Goal: Task Accomplishment & Management: Use online tool/utility

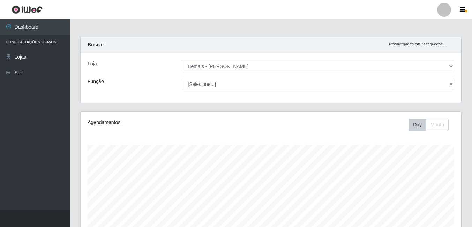
select select "230"
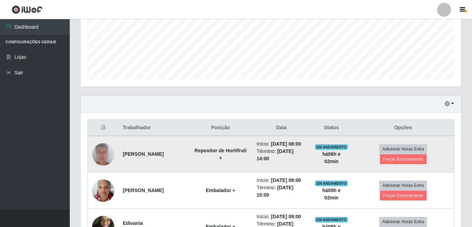
scroll to position [182, 0]
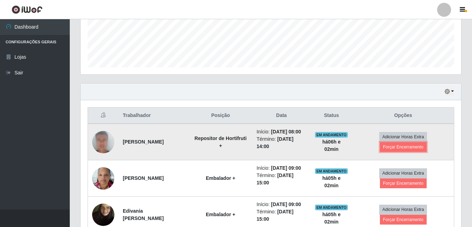
click at [401, 156] on td "Adicionar Horas Extra Forçar Encerramento" at bounding box center [403, 141] width 102 height 37
click at [404, 149] on button "Forçar Encerramento" at bounding box center [403, 147] width 47 height 10
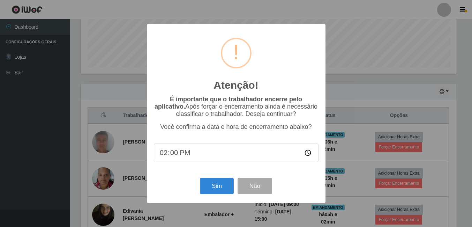
scroll to position [145, 377]
click at [225, 183] on button "Sim" at bounding box center [218, 186] width 34 height 16
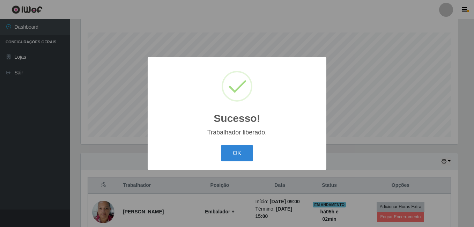
click at [221, 145] on button "OK" at bounding box center [237, 153] width 32 height 16
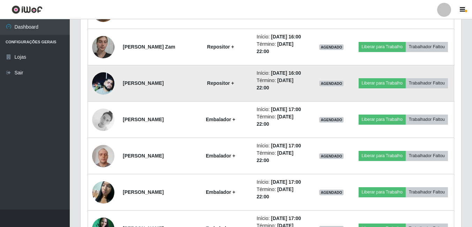
scroll to position [426, 0]
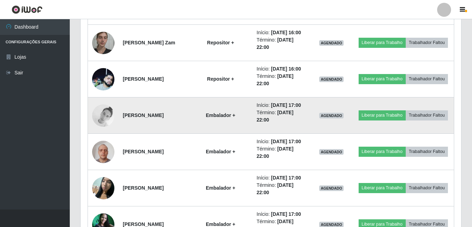
click at [103, 127] on img at bounding box center [103, 115] width 22 height 22
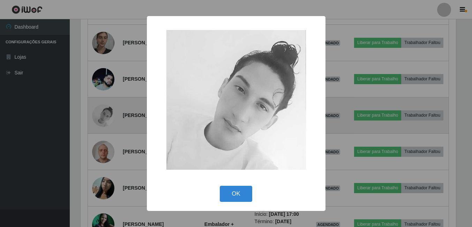
scroll to position [145, 377]
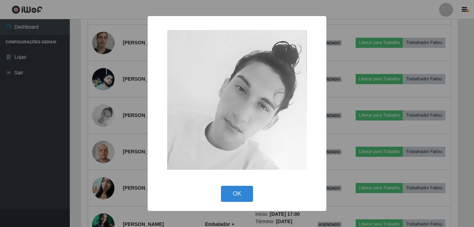
click at [103, 159] on div "× OK Cancel" at bounding box center [237, 113] width 474 height 227
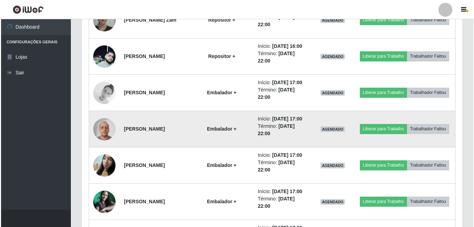
scroll to position [461, 0]
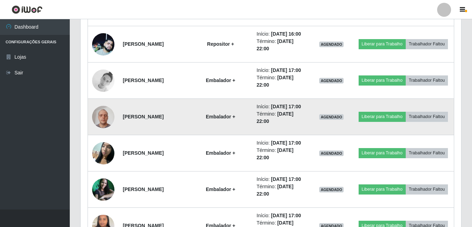
click at [107, 132] on img at bounding box center [103, 117] width 22 height 30
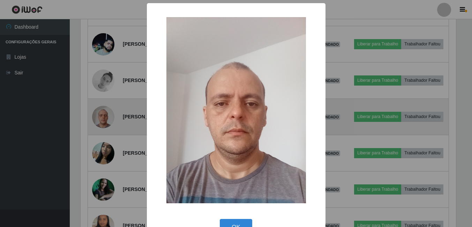
scroll to position [145, 377]
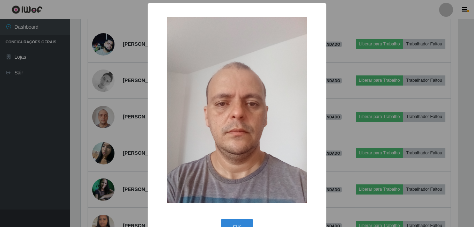
click at [123, 157] on div "× OK Cancel" at bounding box center [237, 113] width 474 height 227
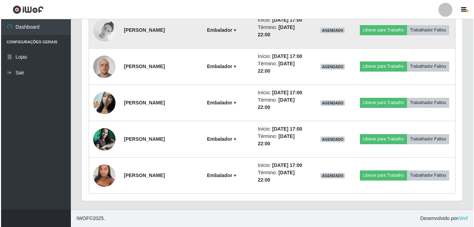
scroll to position [531, 0]
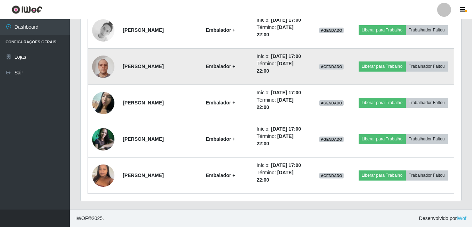
click at [104, 81] on img at bounding box center [103, 67] width 22 height 30
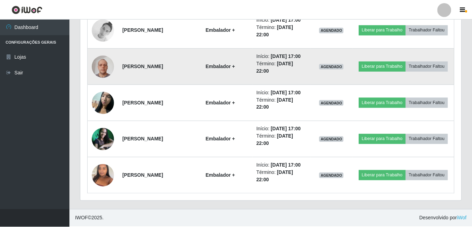
scroll to position [145, 377]
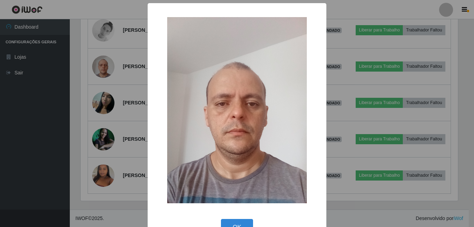
click at [358, 70] on div "× OK Cancel" at bounding box center [237, 113] width 474 height 227
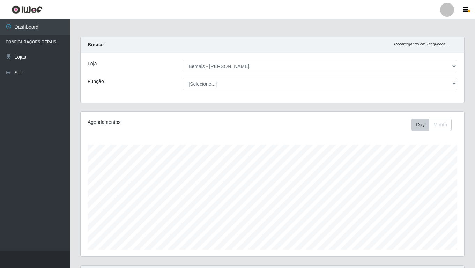
scroll to position [234, 0]
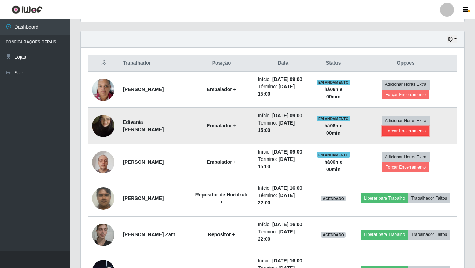
click at [419, 136] on button "Forçar Encerramento" at bounding box center [405, 131] width 47 height 10
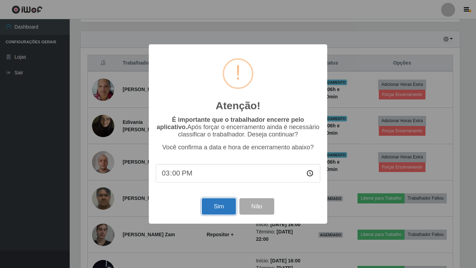
click at [225, 209] on button "Sim" at bounding box center [219, 206] width 34 height 16
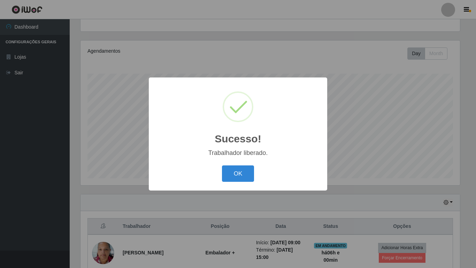
click at [222, 165] on button "OK" at bounding box center [238, 173] width 32 height 16
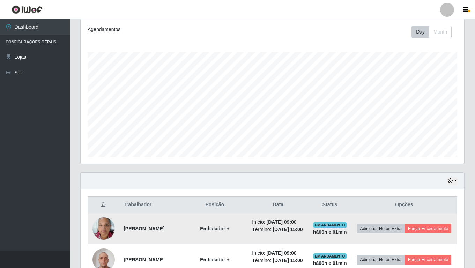
scroll to position [141, 0]
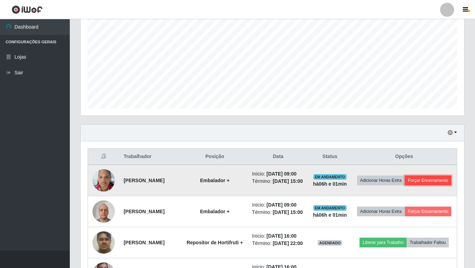
click at [409, 185] on button "Forçar Encerramento" at bounding box center [428, 180] width 47 height 10
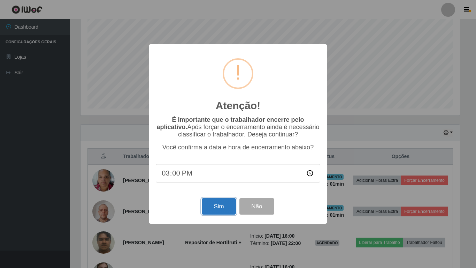
click at [222, 205] on button "Sim" at bounding box center [219, 206] width 34 height 16
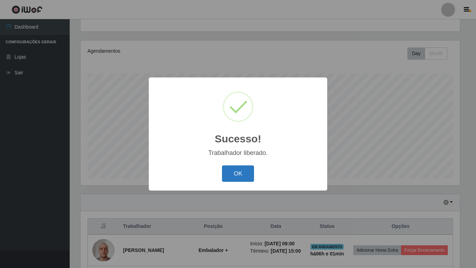
click at [249, 174] on button "OK" at bounding box center [238, 173] width 32 height 16
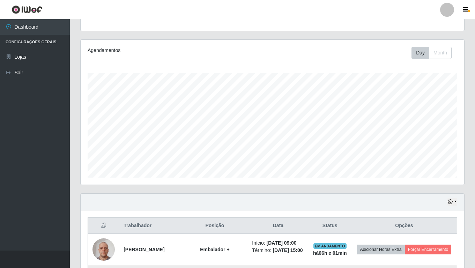
scroll to position [211, 0]
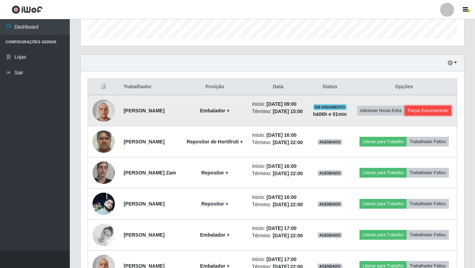
click at [405, 115] on button "Forçar Encerramento" at bounding box center [428, 111] width 47 height 10
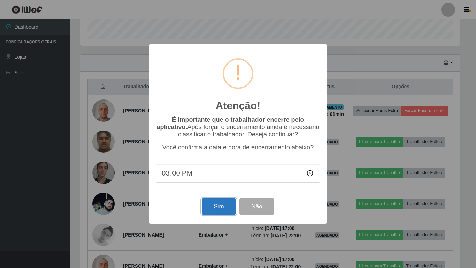
click at [230, 205] on button "Sim" at bounding box center [219, 206] width 34 height 16
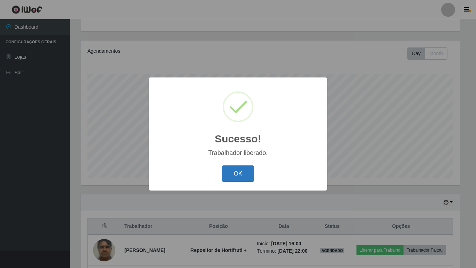
click at [251, 174] on button "OK" at bounding box center [238, 173] width 32 height 16
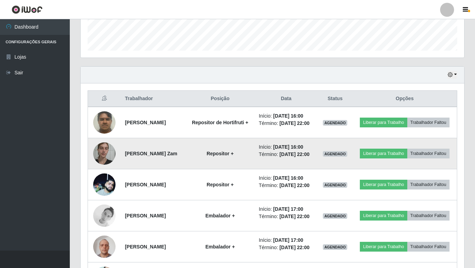
scroll to position [211, 0]
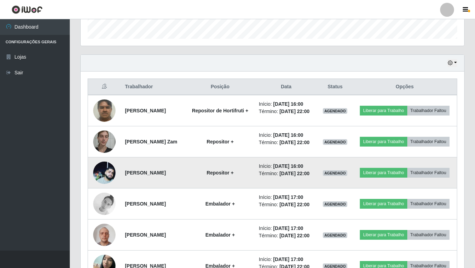
click at [93, 184] on img at bounding box center [104, 173] width 22 height 22
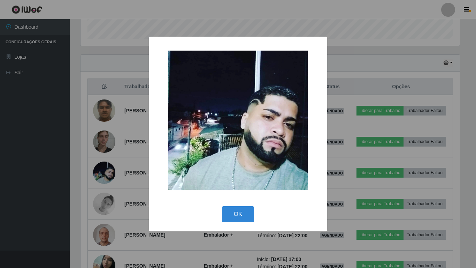
click at [88, 171] on div "× OK Cancel" at bounding box center [238, 134] width 476 height 268
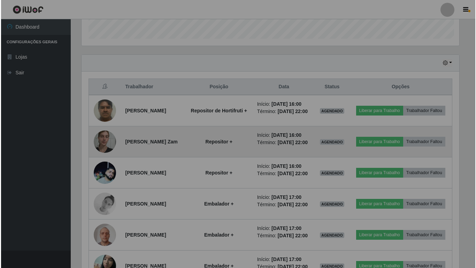
scroll to position [145, 383]
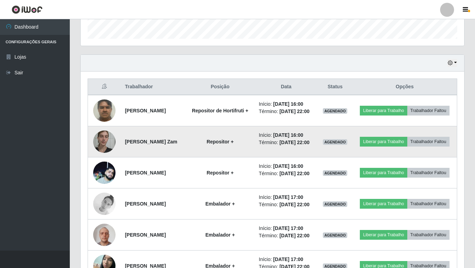
click at [101, 156] on img at bounding box center [104, 142] width 22 height 30
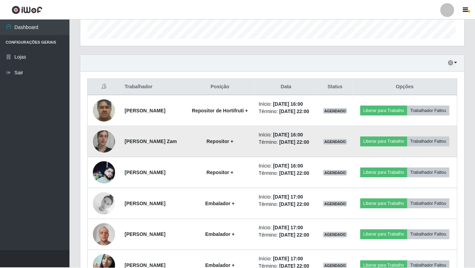
scroll to position [145, 380]
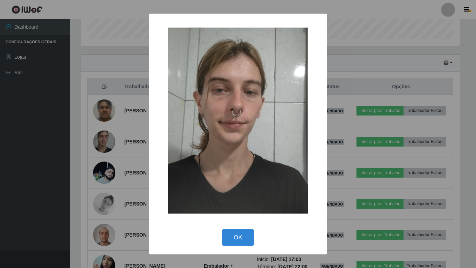
click at [68, 182] on div "× OK Cancel" at bounding box center [238, 134] width 476 height 268
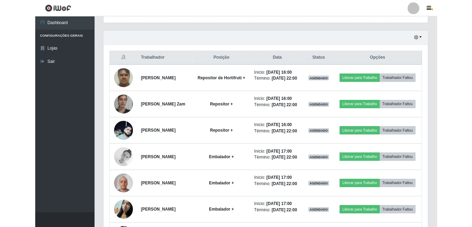
scroll to position [222, 0]
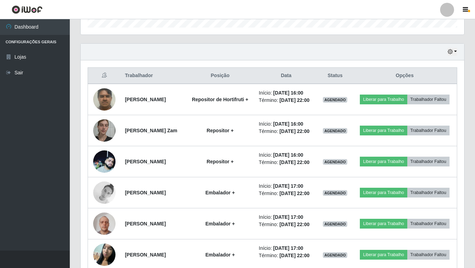
click at [175, 59] on div "Hoje 1 dia 3 dias 1 Semana Não encerrados" at bounding box center [272, 52] width 383 height 17
click at [299, 64] on div "Trabalhador Posição Data Status Opções [PERSON_NAME] Repositor de Hortifruti + …" at bounding box center [272, 199] width 383 height 279
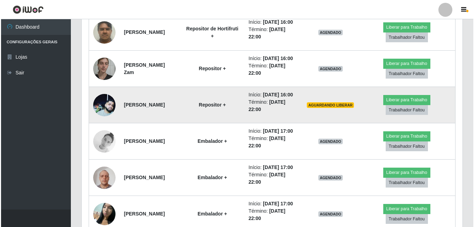
scroll to position [257, 0]
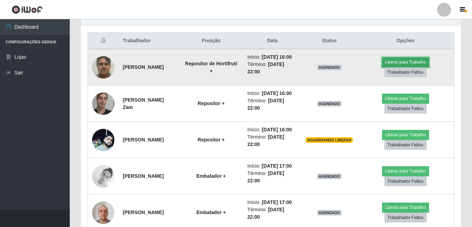
click at [412, 66] on button "Liberar para Trabalho" at bounding box center [405, 62] width 47 height 10
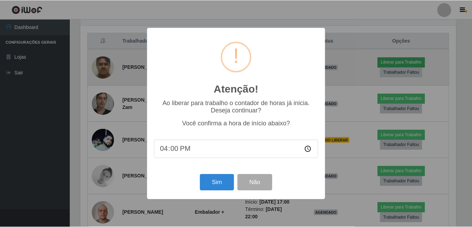
scroll to position [145, 377]
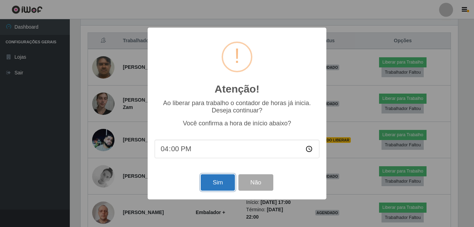
click at [213, 187] on button "Sim" at bounding box center [218, 182] width 34 height 16
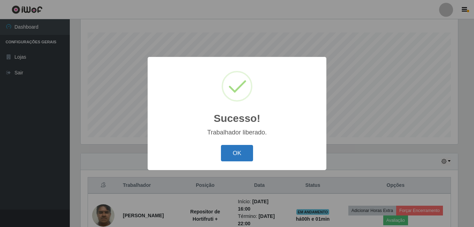
click at [241, 151] on button "OK" at bounding box center [237, 153] width 32 height 16
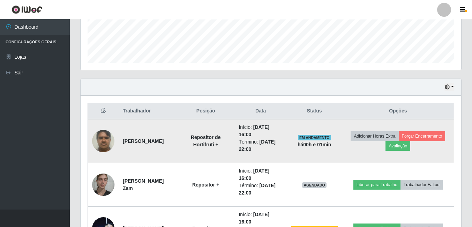
scroll to position [217, 0]
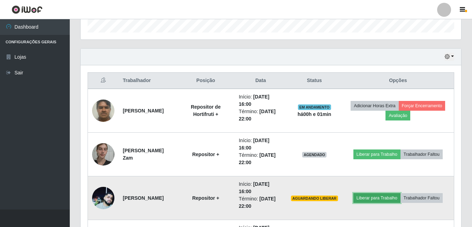
click at [381, 198] on button "Liberar para Trabalho" at bounding box center [376, 198] width 47 height 10
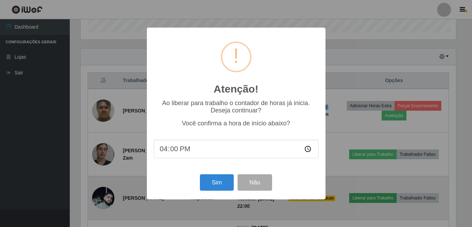
scroll to position [145, 377]
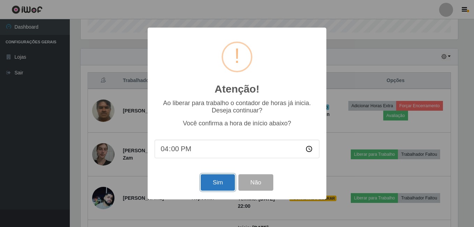
click at [209, 183] on button "Sim" at bounding box center [218, 182] width 34 height 16
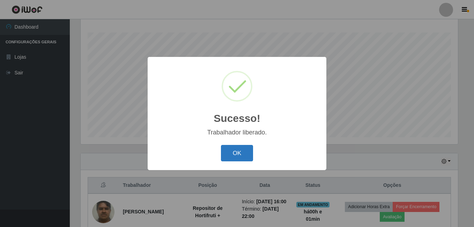
click at [241, 154] on button "OK" at bounding box center [237, 153] width 32 height 16
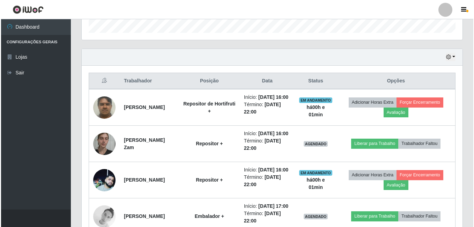
scroll to position [217, 0]
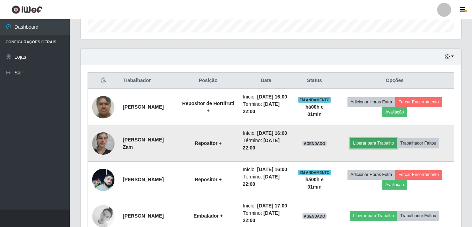
click at [373, 148] on button "Liberar para Trabalho" at bounding box center [373, 143] width 47 height 10
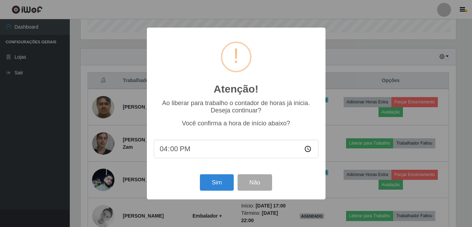
scroll to position [145, 377]
click at [215, 185] on button "Sim" at bounding box center [218, 182] width 34 height 16
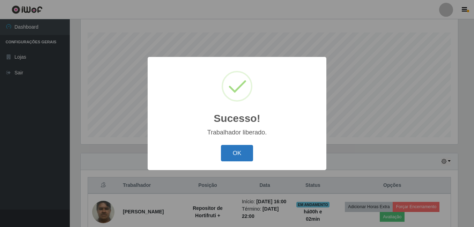
click at [235, 153] on button "OK" at bounding box center [237, 153] width 32 height 16
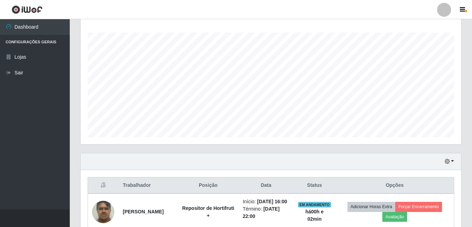
scroll to position [145, 381]
